Goal: Book appointment/travel/reservation

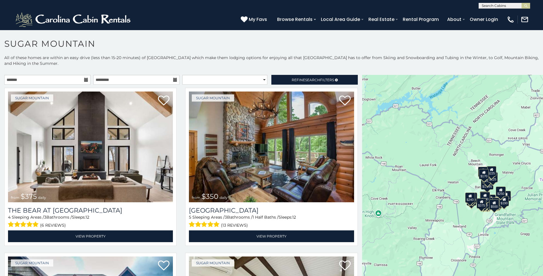
click at [84, 79] on icon at bounding box center [86, 80] width 4 height 4
click at [89, 80] on input "text" at bounding box center [47, 80] width 86 height 10
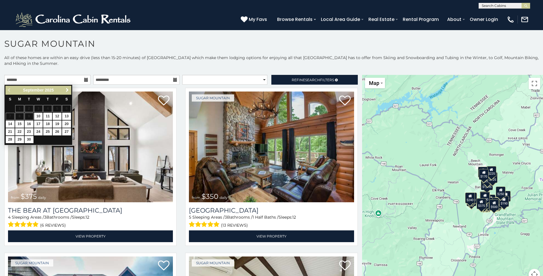
click at [67, 90] on span "Next" at bounding box center [67, 90] width 5 height 5
click at [20, 115] on link "6" at bounding box center [19, 116] width 9 height 7
type input "**********"
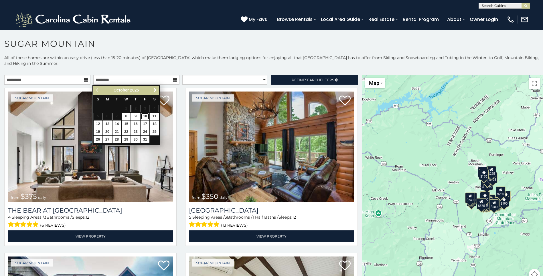
click at [145, 115] on link "10" at bounding box center [145, 116] width 9 height 7
type input "**********"
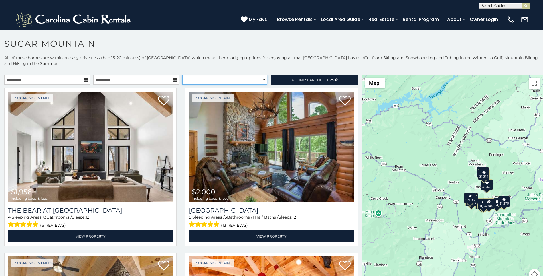
click at [261, 80] on select "**********" at bounding box center [224, 80] width 85 height 10
select select "**********"
click at [182, 75] on select "**********" at bounding box center [224, 80] width 85 height 10
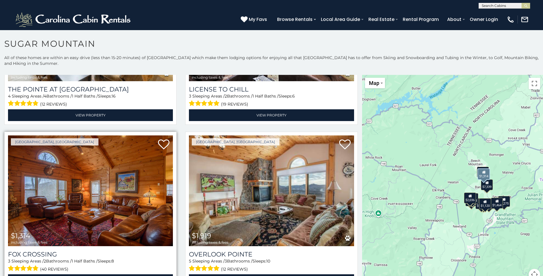
scroll to position [17, 0]
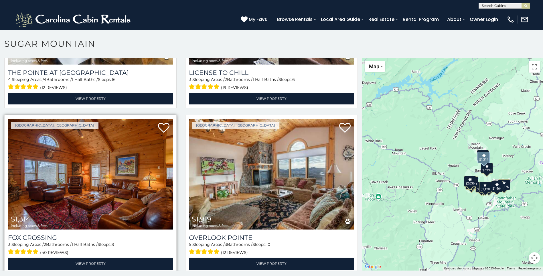
click at [105, 170] on img at bounding box center [90, 174] width 165 height 111
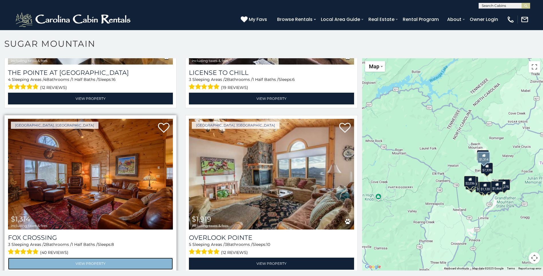
click at [108, 257] on link "View Property" at bounding box center [90, 263] width 165 height 12
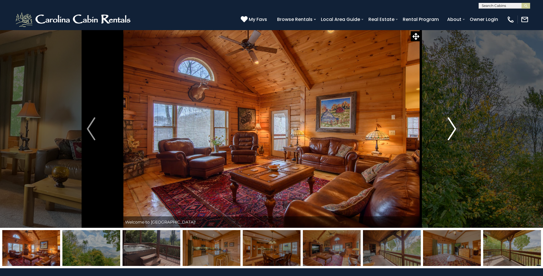
click at [455, 129] on img "Next" at bounding box center [452, 128] width 9 height 23
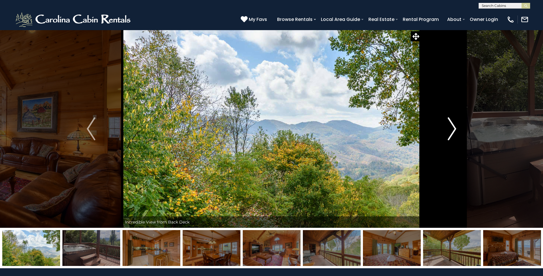
click at [455, 129] on img "Next" at bounding box center [452, 128] width 9 height 23
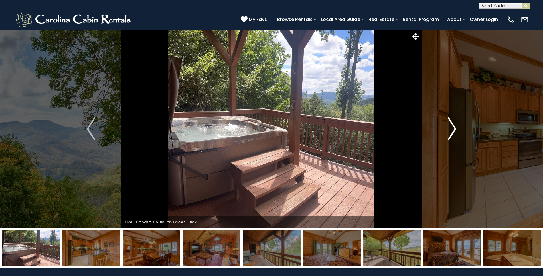
click at [454, 127] on img "Next" at bounding box center [452, 128] width 9 height 23
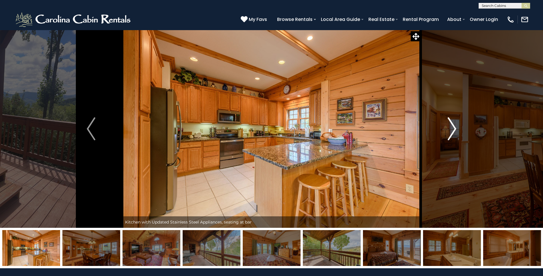
click at [454, 127] on img "Next" at bounding box center [452, 128] width 9 height 23
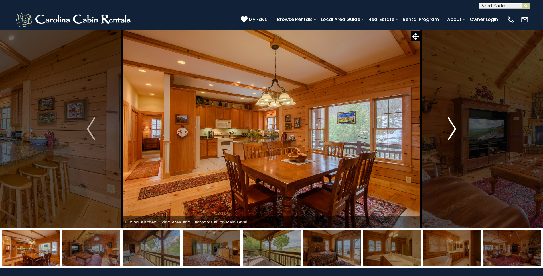
click at [454, 127] on img "Next" at bounding box center [452, 128] width 9 height 23
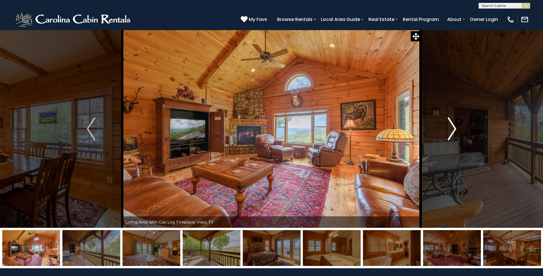
click at [454, 127] on img "Next" at bounding box center [452, 128] width 9 height 23
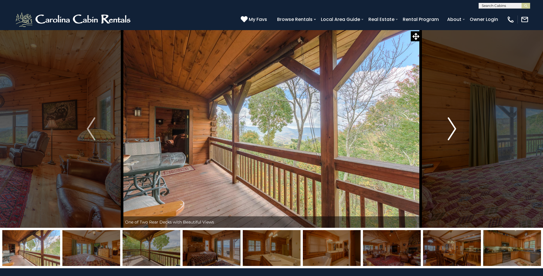
click at [454, 127] on img "Next" at bounding box center [452, 128] width 9 height 23
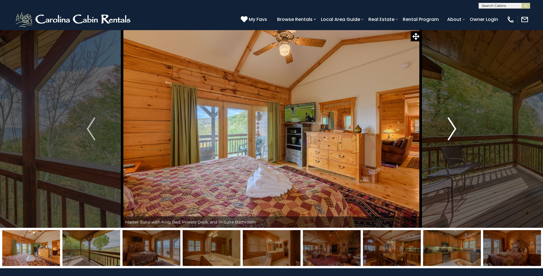
click at [454, 127] on img "Next" at bounding box center [452, 128] width 9 height 23
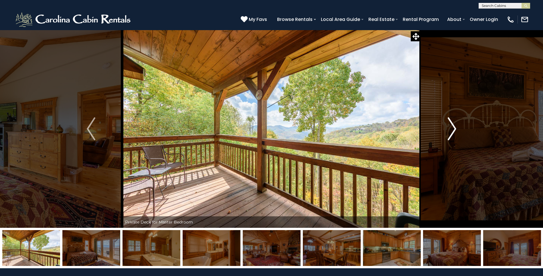
click at [454, 127] on img "Next" at bounding box center [452, 128] width 9 height 23
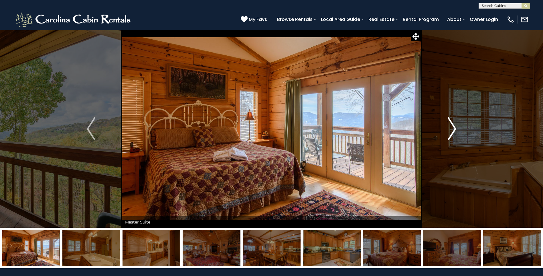
click at [454, 127] on img "Next" at bounding box center [452, 128] width 9 height 23
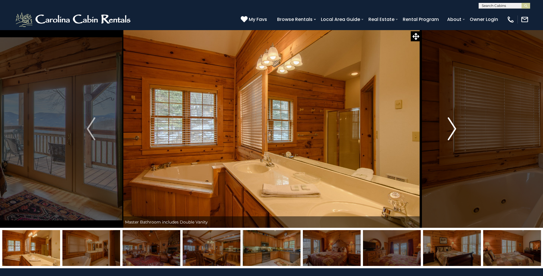
click at [454, 127] on img "Next" at bounding box center [452, 128] width 9 height 23
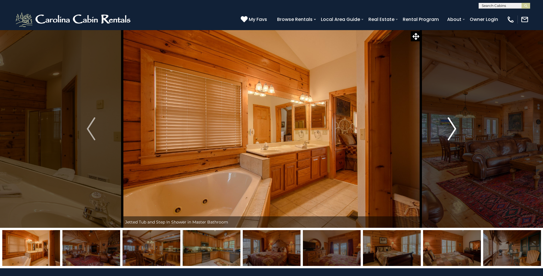
click at [454, 127] on img "Next" at bounding box center [452, 128] width 9 height 23
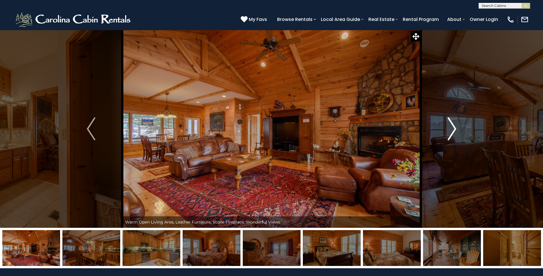
click at [454, 127] on img "Next" at bounding box center [452, 128] width 9 height 23
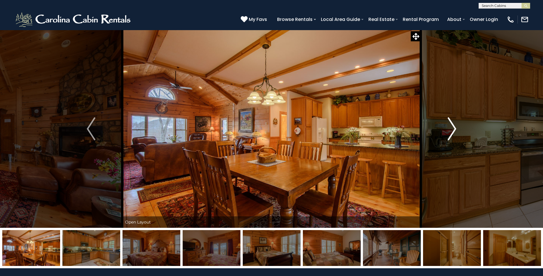
click at [454, 127] on img "Next" at bounding box center [452, 128] width 9 height 23
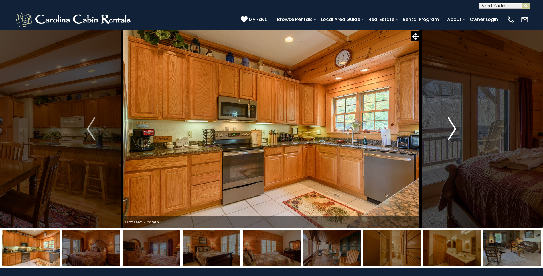
click at [454, 127] on img "Next" at bounding box center [452, 128] width 9 height 23
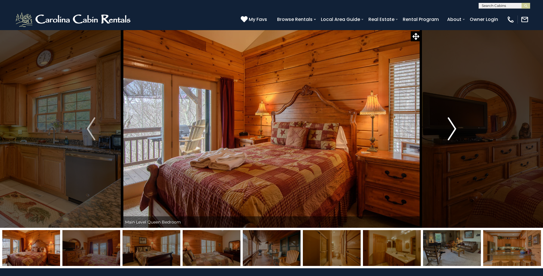
click at [454, 127] on img "Next" at bounding box center [452, 128] width 9 height 23
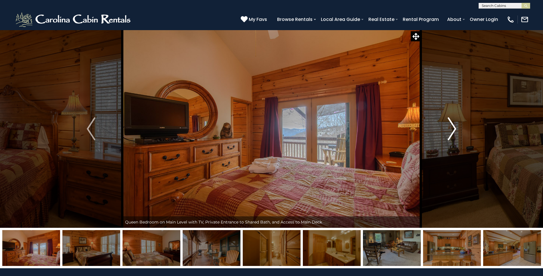
click at [454, 127] on img "Next" at bounding box center [452, 128] width 9 height 23
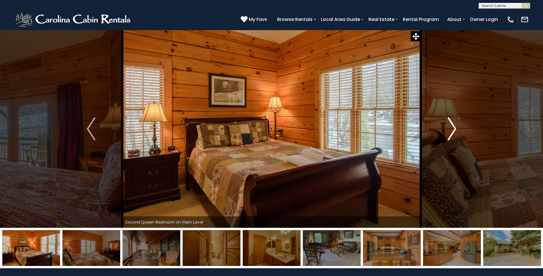
click at [454, 127] on img "Next" at bounding box center [452, 128] width 9 height 23
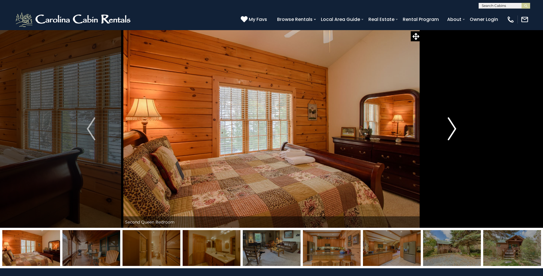
click at [454, 126] on img "Next" at bounding box center [452, 128] width 9 height 23
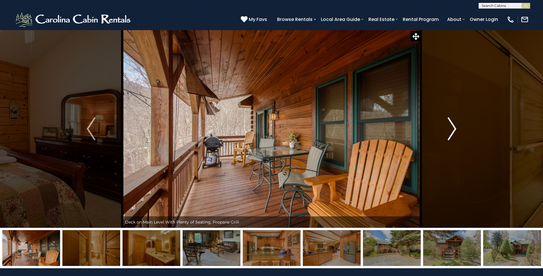
click at [454, 127] on img "Next" at bounding box center [452, 128] width 9 height 23
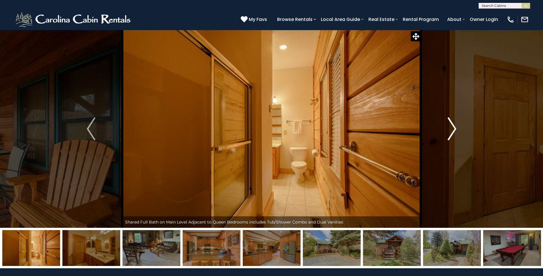
click at [452, 127] on img "Next" at bounding box center [452, 128] width 9 height 23
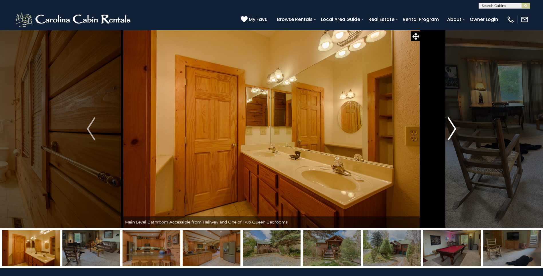
click at [452, 127] on img "Next" at bounding box center [452, 128] width 9 height 23
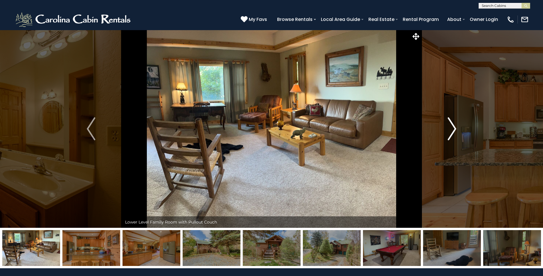
click at [452, 127] on img "Next" at bounding box center [452, 128] width 9 height 23
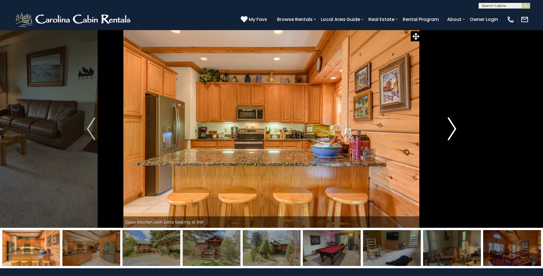
click at [452, 127] on img "Next" at bounding box center [452, 128] width 9 height 23
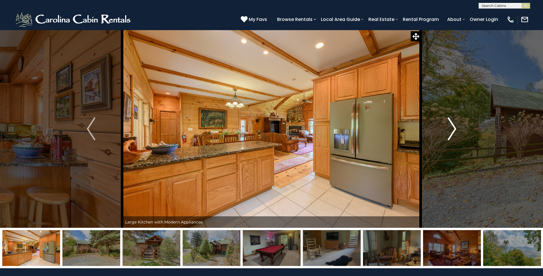
click at [452, 127] on img "Next" at bounding box center [452, 128] width 9 height 23
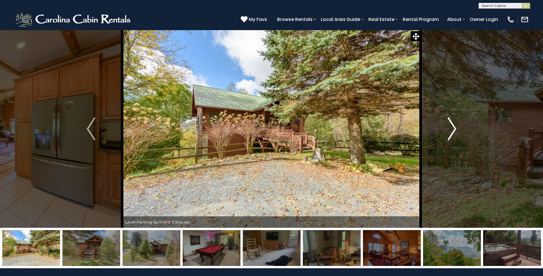
click at [452, 127] on img "Next" at bounding box center [452, 128] width 9 height 23
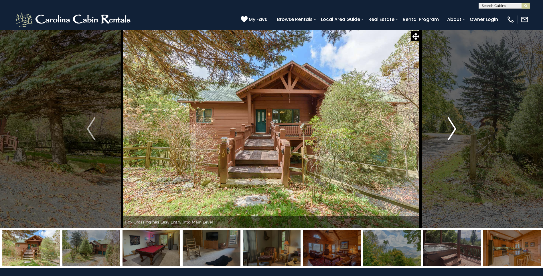
click at [452, 127] on img "Next" at bounding box center [452, 128] width 9 height 23
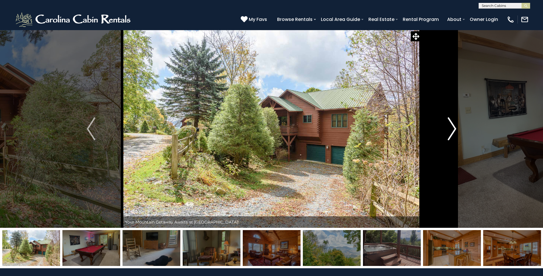
click at [452, 127] on img "Next" at bounding box center [452, 128] width 9 height 23
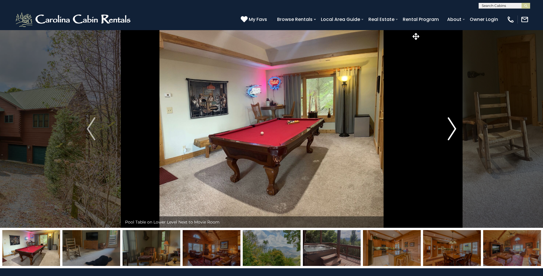
click at [452, 127] on img "Next" at bounding box center [452, 128] width 9 height 23
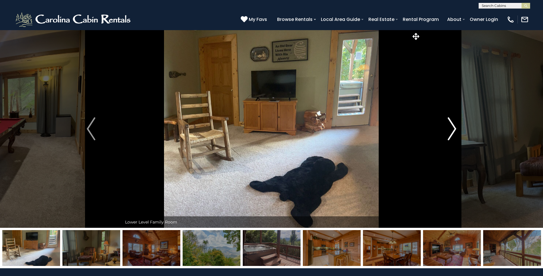
click at [452, 127] on img "Next" at bounding box center [452, 128] width 9 height 23
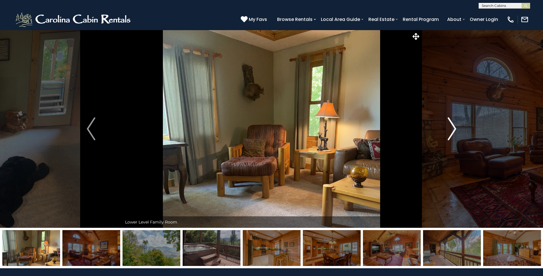
click at [452, 127] on img "Next" at bounding box center [452, 128] width 9 height 23
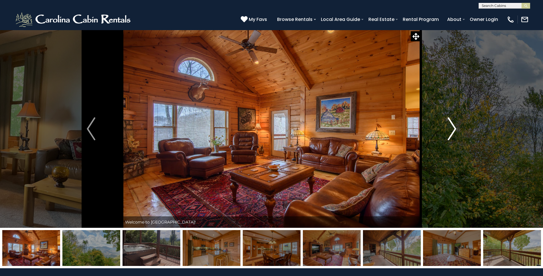
click at [452, 127] on img "Next" at bounding box center [452, 128] width 9 height 23
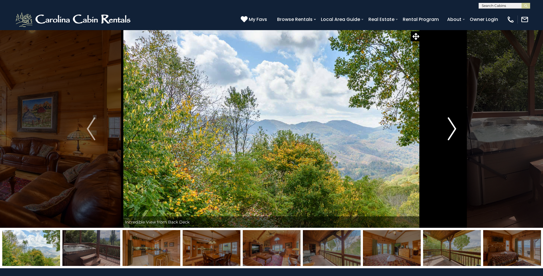
click at [452, 126] on img "Next" at bounding box center [452, 128] width 9 height 23
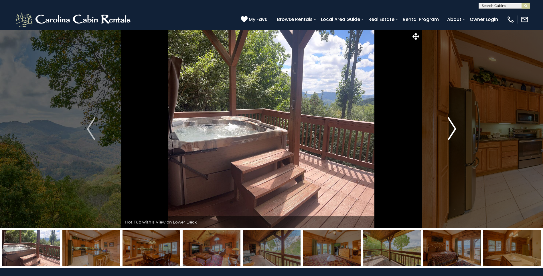
click at [452, 126] on img "Next" at bounding box center [452, 128] width 9 height 23
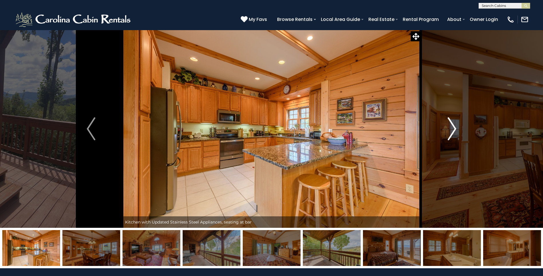
click at [452, 126] on img "Next" at bounding box center [452, 128] width 9 height 23
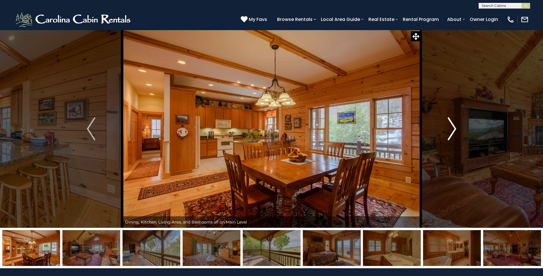
click at [452, 126] on img "Next" at bounding box center [452, 128] width 9 height 23
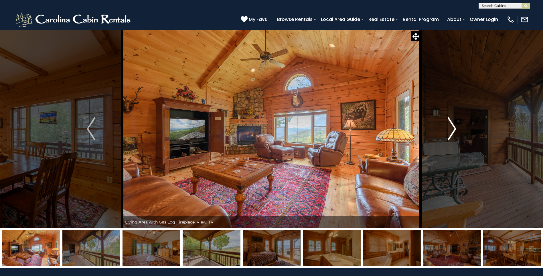
click at [452, 126] on img "Next" at bounding box center [452, 128] width 9 height 23
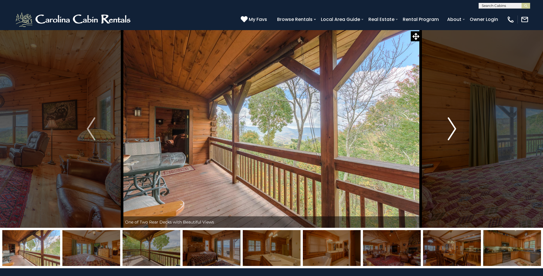
click at [452, 126] on img "Next" at bounding box center [452, 128] width 9 height 23
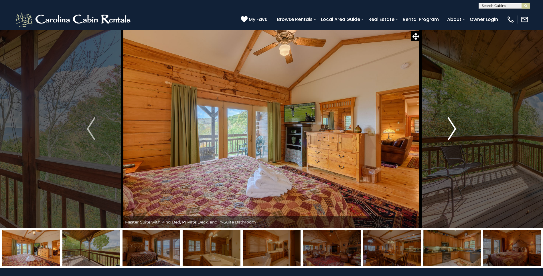
click at [452, 126] on img "Next" at bounding box center [452, 128] width 9 height 23
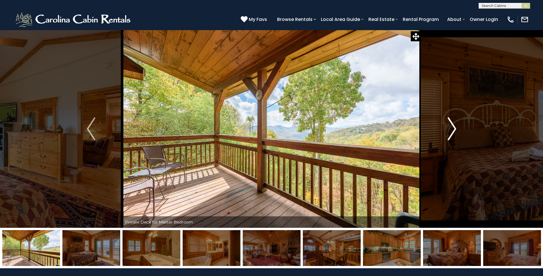
click at [452, 126] on img "Next" at bounding box center [452, 128] width 9 height 23
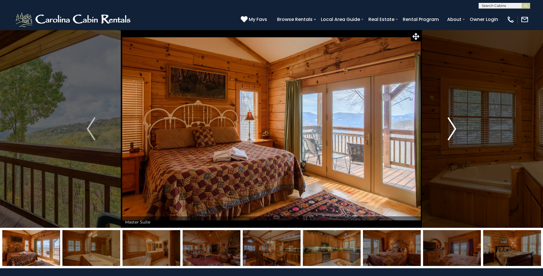
click at [452, 126] on img "Next" at bounding box center [452, 128] width 9 height 23
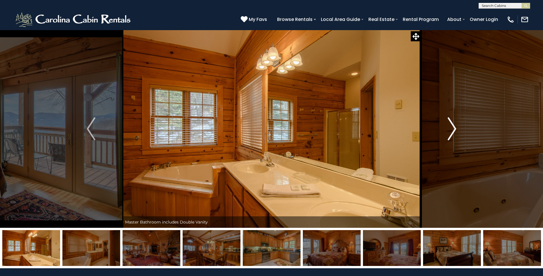
click at [452, 126] on img "Next" at bounding box center [452, 128] width 9 height 23
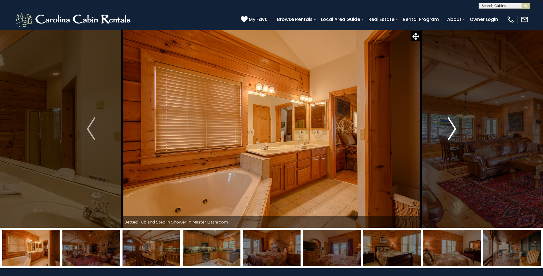
click at [452, 126] on img "Next" at bounding box center [452, 128] width 9 height 23
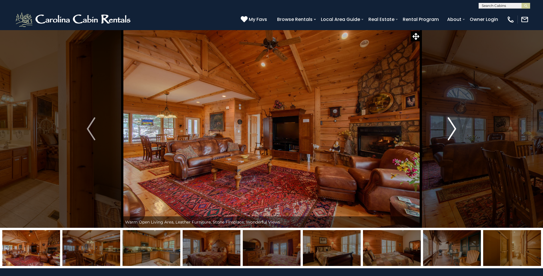
click at [454, 126] on img "Next" at bounding box center [452, 128] width 9 height 23
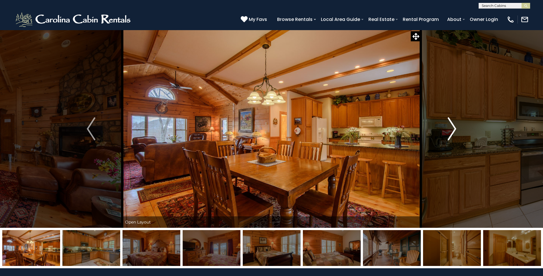
click at [455, 127] on img "Next" at bounding box center [452, 128] width 9 height 23
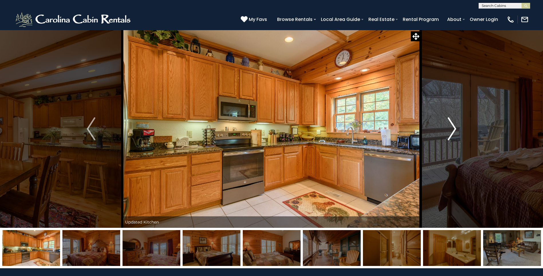
click at [455, 127] on img "Next" at bounding box center [452, 128] width 9 height 23
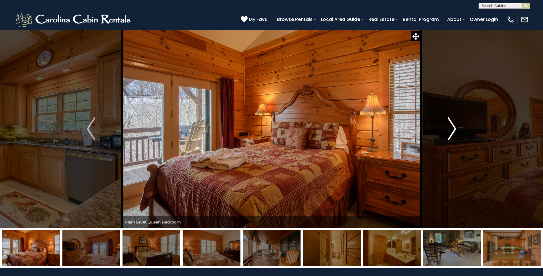
click at [455, 127] on img "Next" at bounding box center [452, 128] width 9 height 23
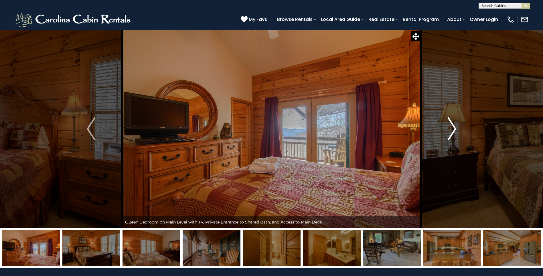
click at [455, 126] on img "Next" at bounding box center [452, 128] width 9 height 23
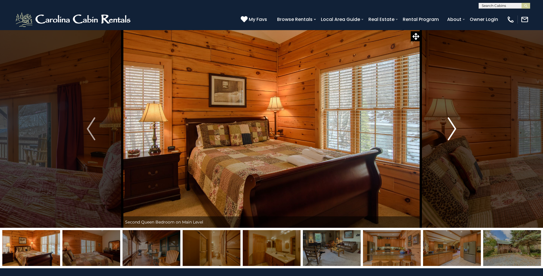
click at [455, 126] on img "Next" at bounding box center [452, 128] width 9 height 23
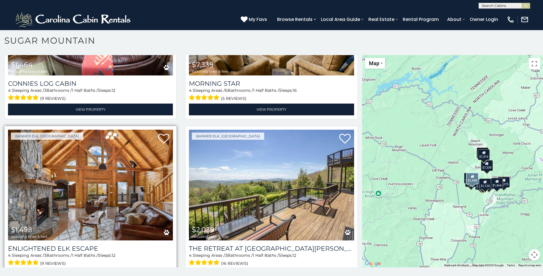
scroll to position [436, 0]
